Goal: Find specific page/section: Find specific page/section

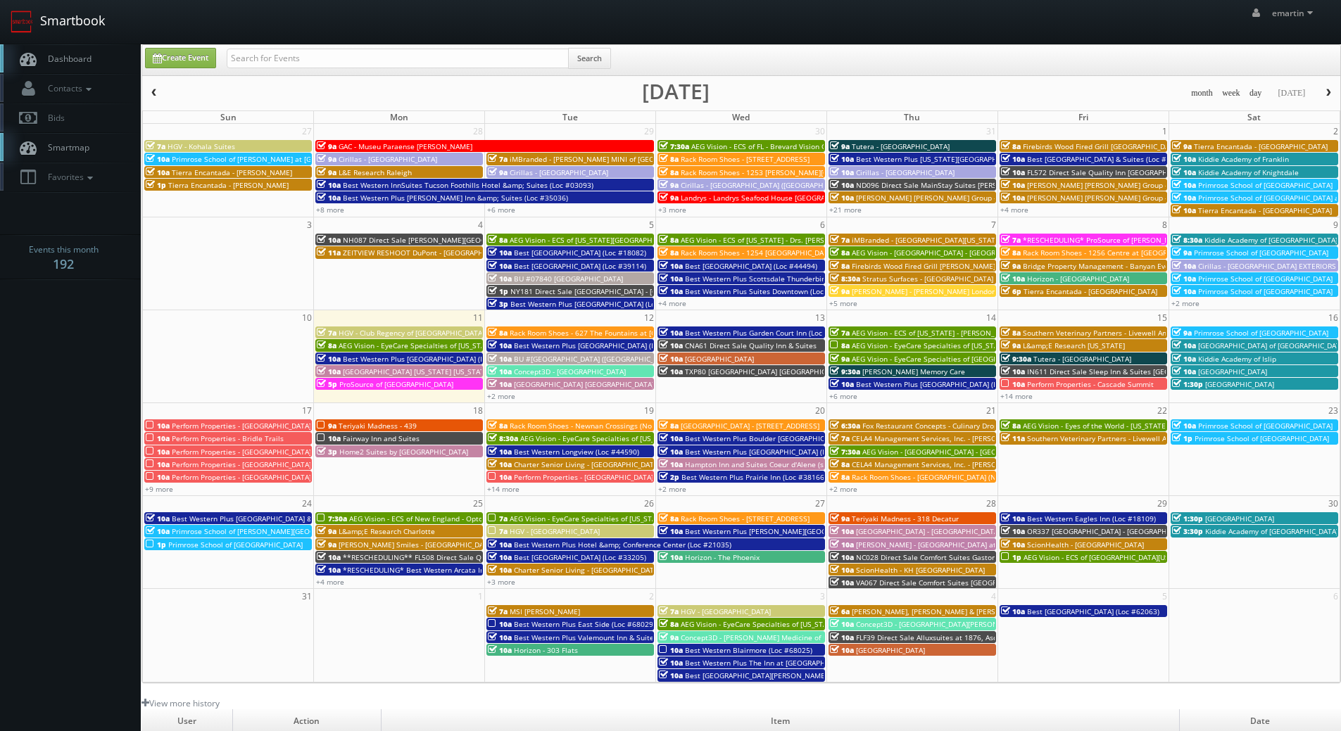
click at [75, 42] on link "Smartbook" at bounding box center [57, 22] width 115 height 44
click at [86, 64] on link "Dashboard" at bounding box center [70, 58] width 141 height 29
click at [506, 395] on link "+2 more" at bounding box center [501, 396] width 28 height 10
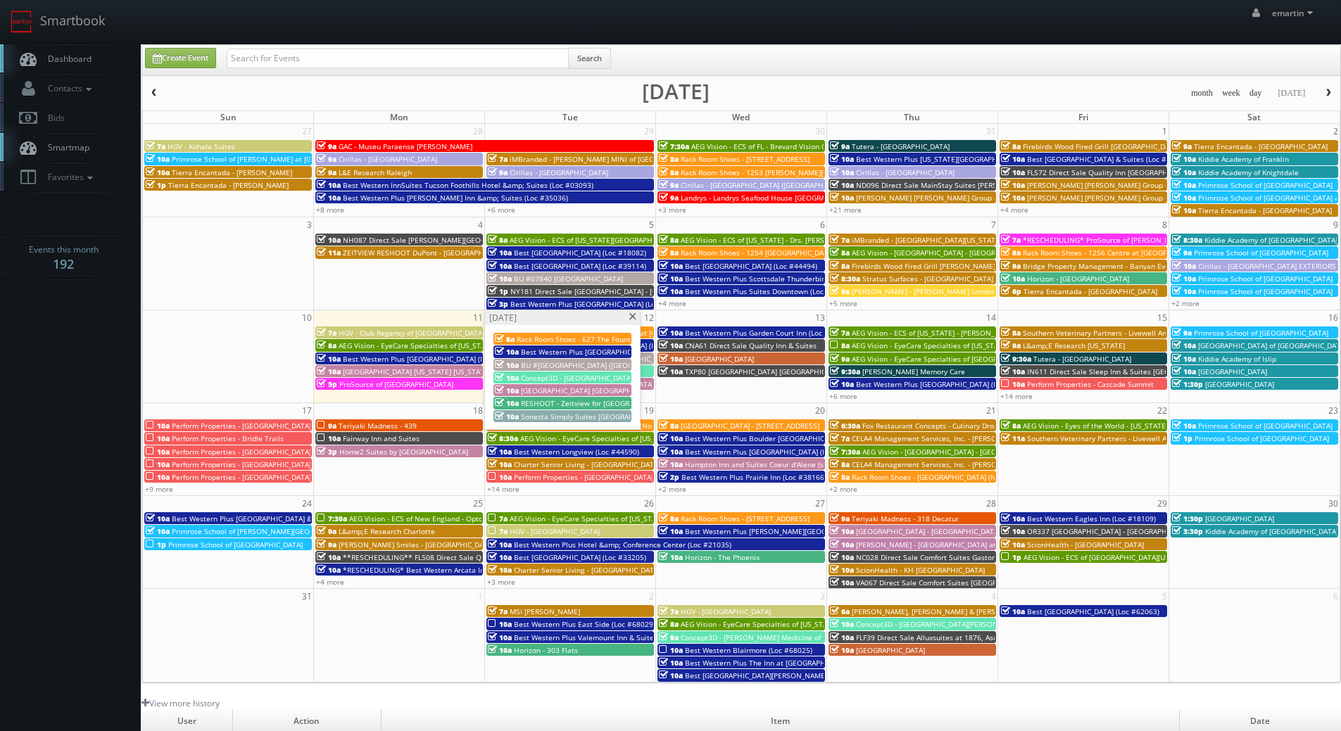
click at [634, 316] on span at bounding box center [632, 317] width 9 height 8
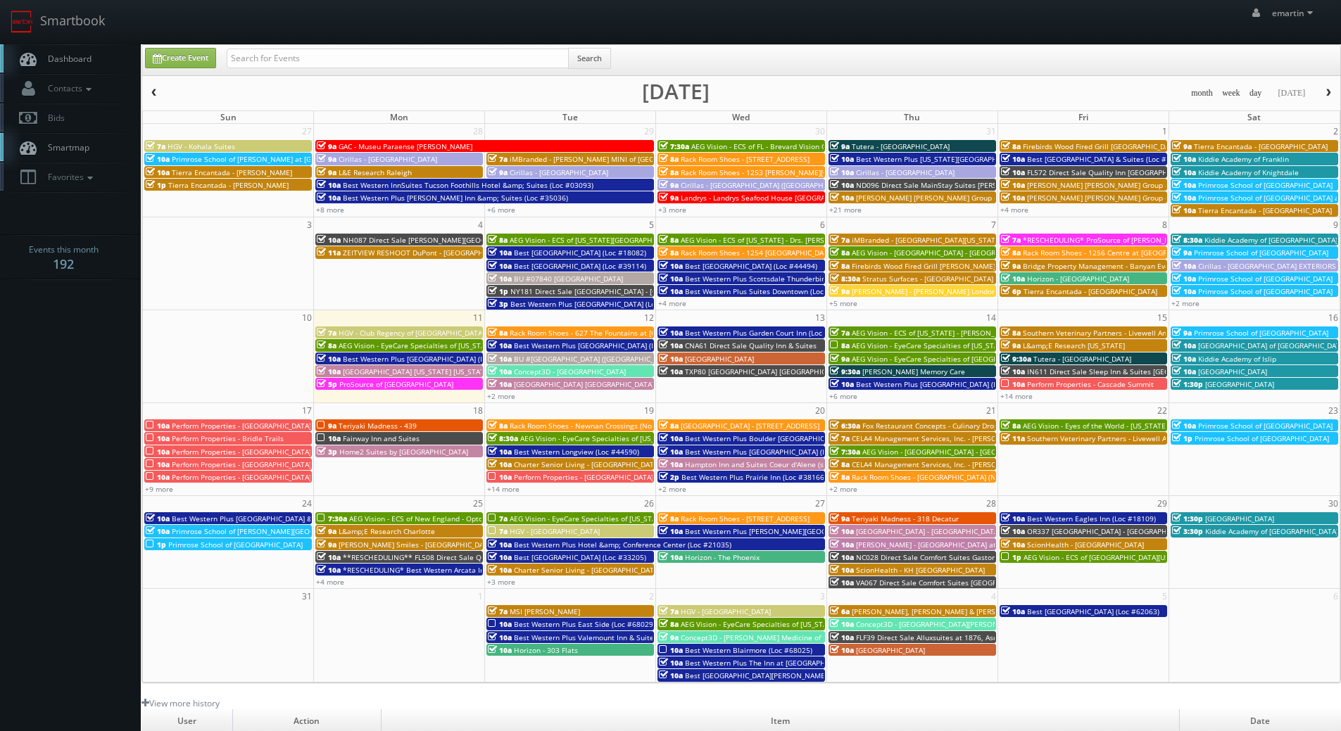
click at [1047, 386] on span "Perform Properties - Cascade Summit" at bounding box center [1090, 384] width 127 height 10
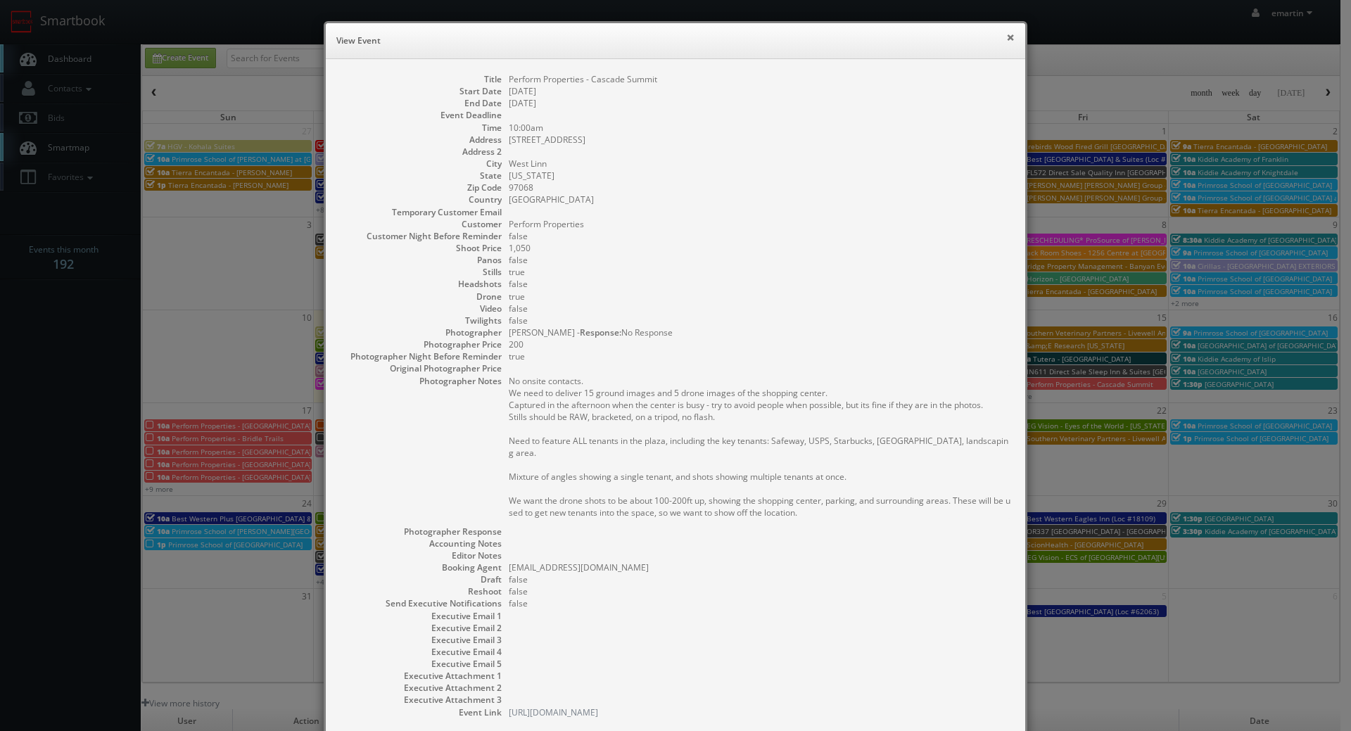
click at [1007, 37] on button "×" at bounding box center [1011, 37] width 8 height 10
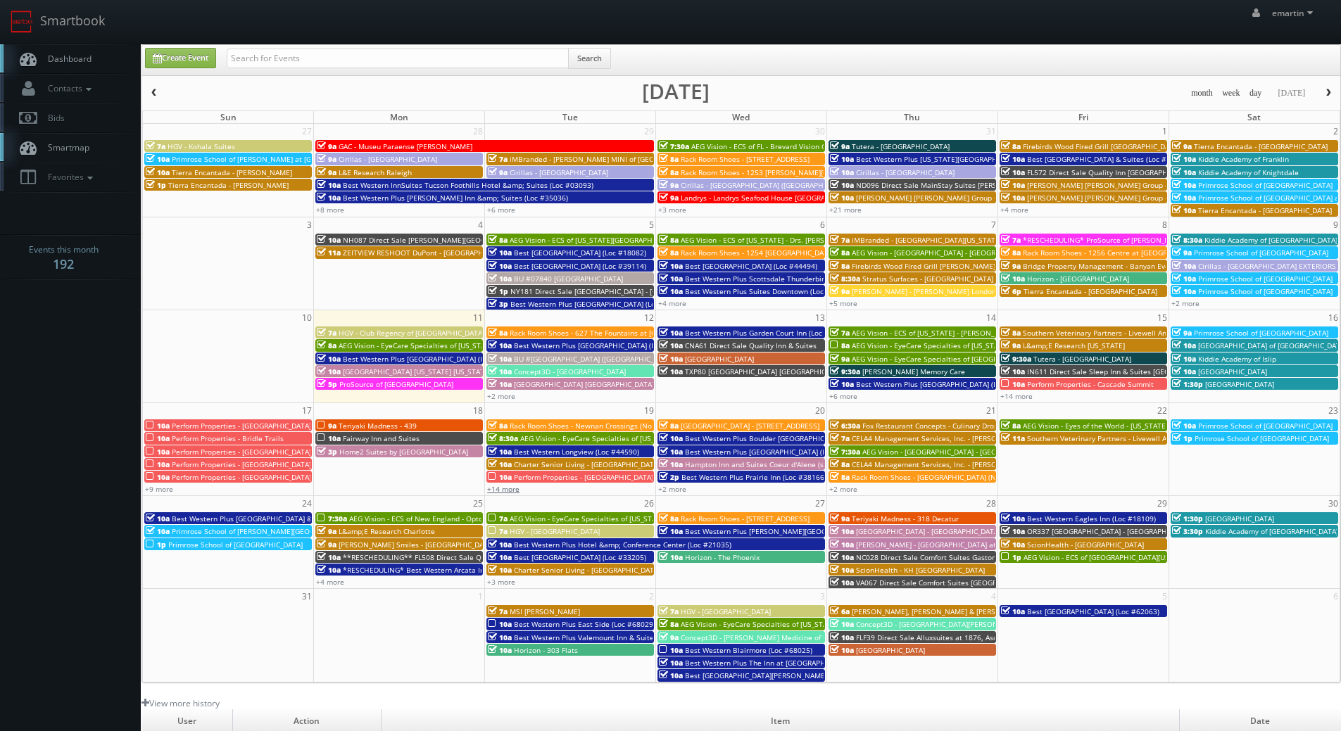
click at [515, 490] on link "+14 more" at bounding box center [503, 489] width 32 height 10
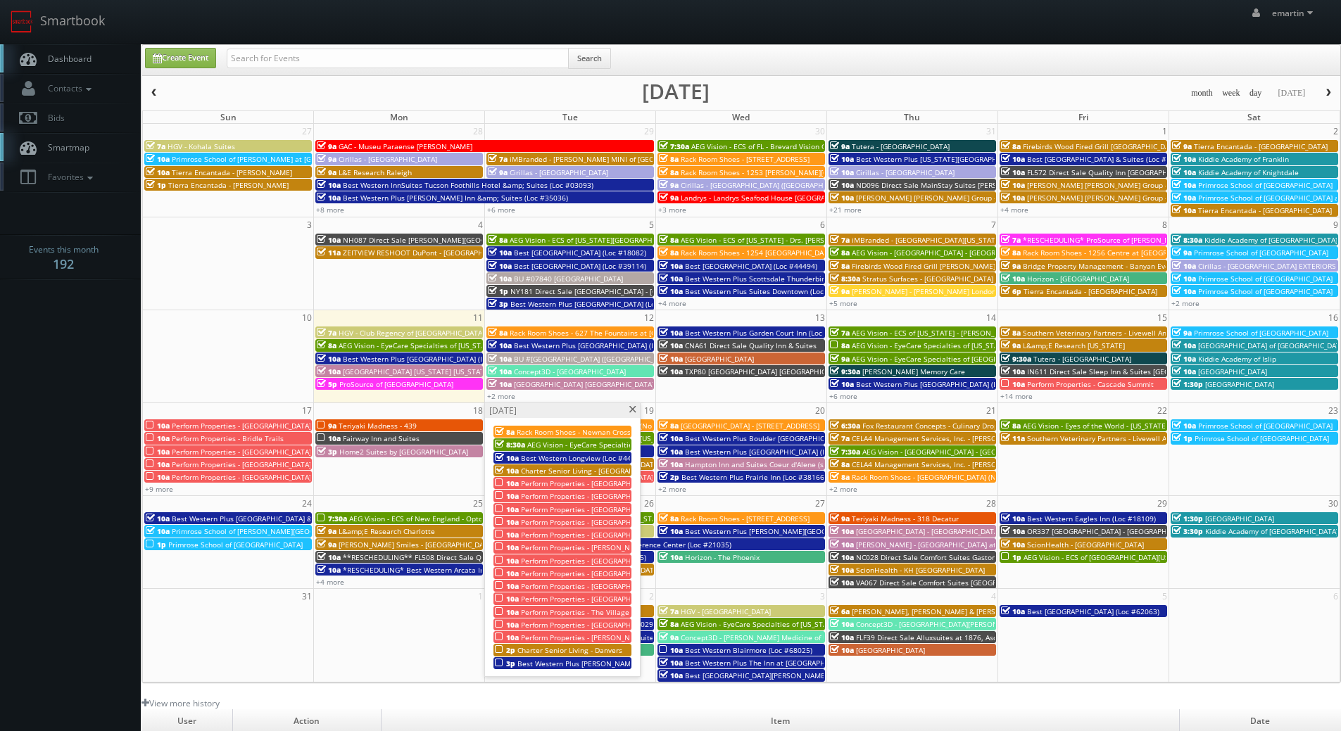
click at [560, 504] on div "10a Perform Properties - Country Club Village" at bounding box center [562, 509] width 135 height 11
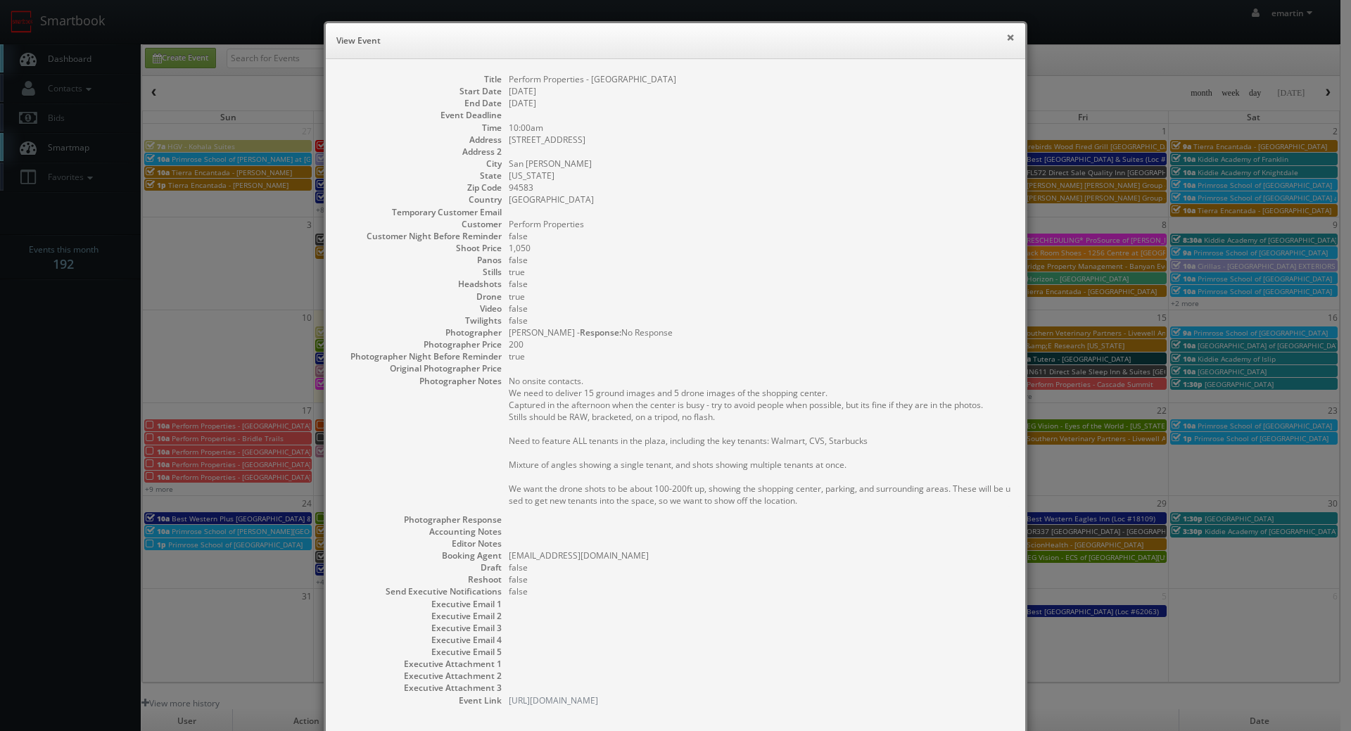
click at [1007, 35] on button "×" at bounding box center [1011, 37] width 8 height 10
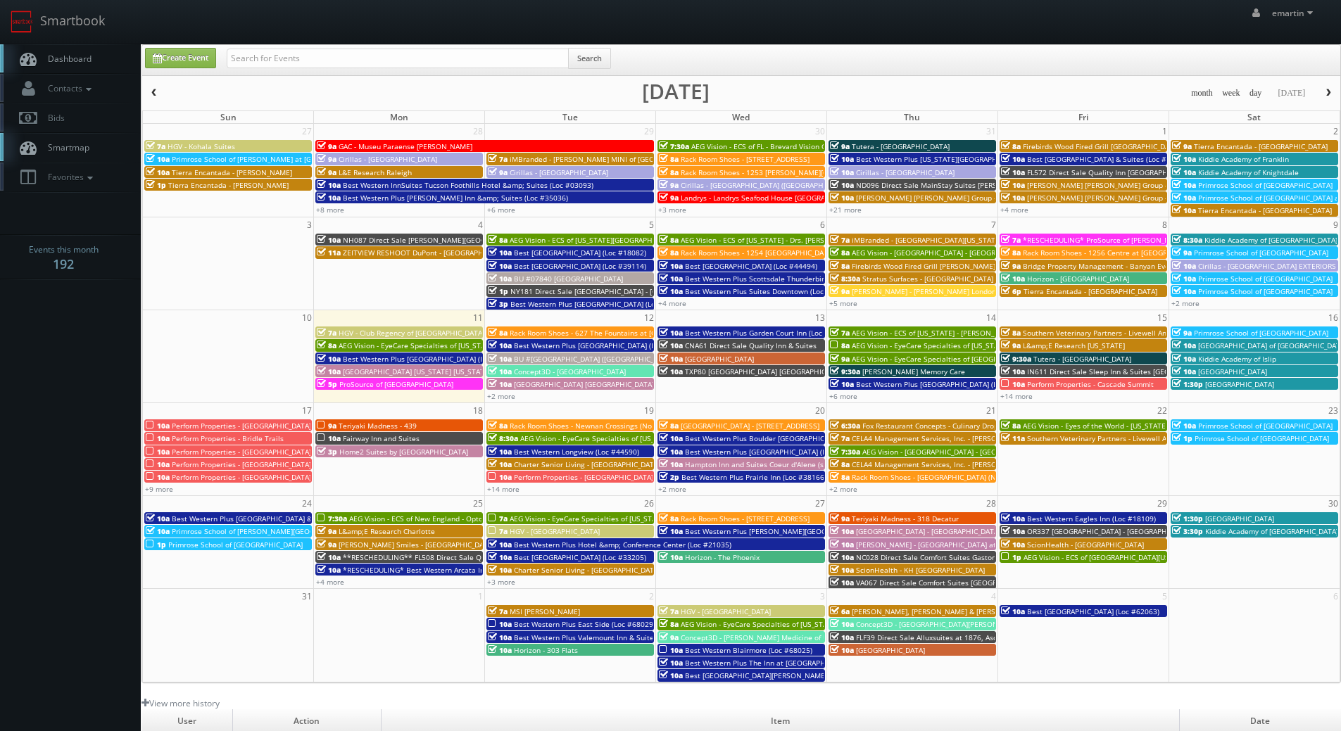
click at [93, 68] on link "Dashboard" at bounding box center [70, 58] width 141 height 29
click at [383, 49] on input "text" at bounding box center [398, 59] width 342 height 20
type input "44518"
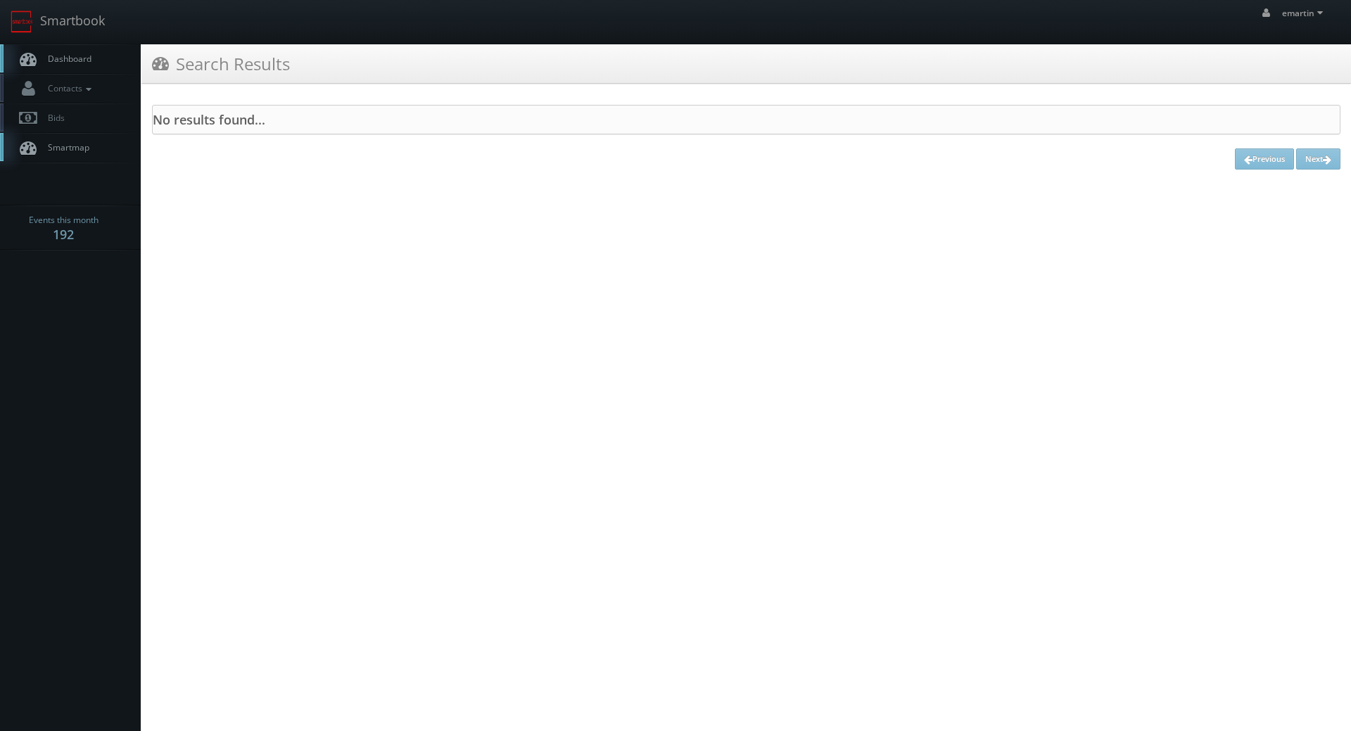
click at [82, 62] on span "Dashboard" at bounding box center [66, 59] width 51 height 12
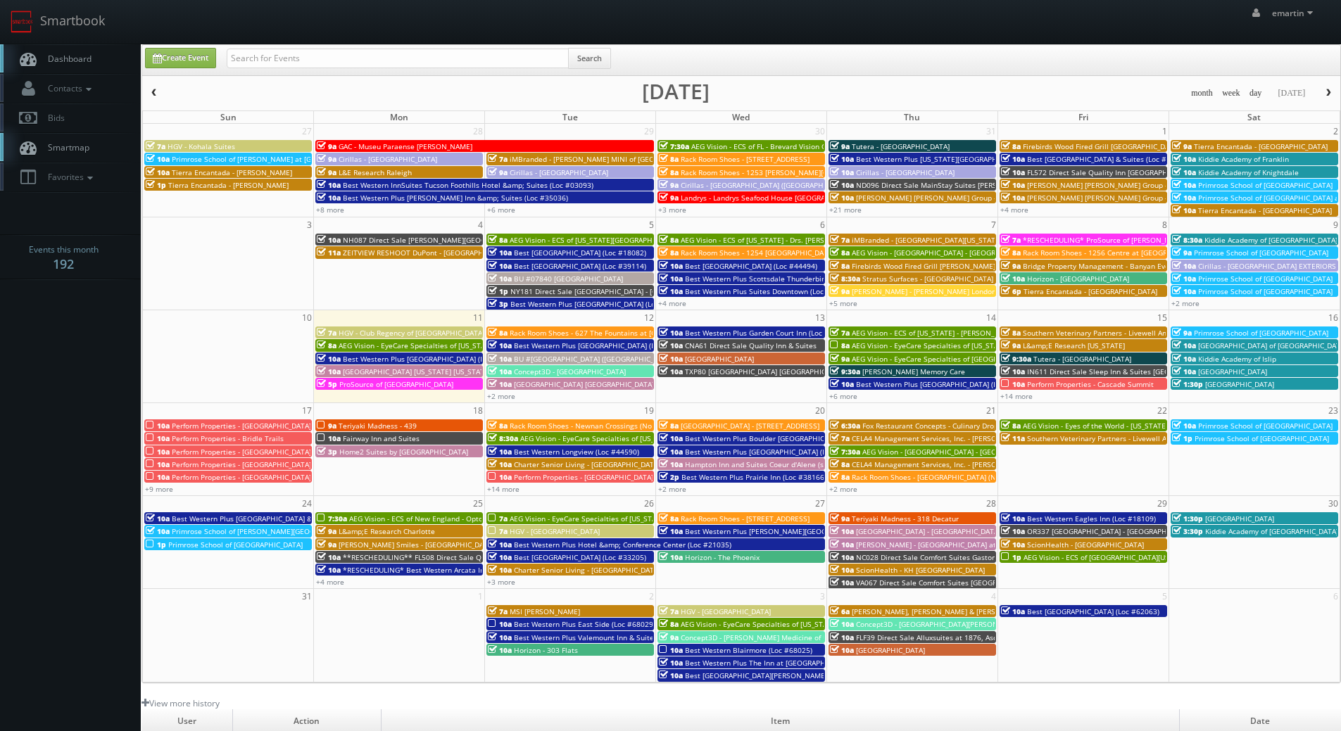
drag, startPoint x: 82, startPoint y: 61, endPoint x: 82, endPoint y: 53, distance: 7.1
click at [82, 61] on span "Dashboard" at bounding box center [66, 59] width 51 height 12
